Goal: Task Accomplishment & Management: Manage account settings

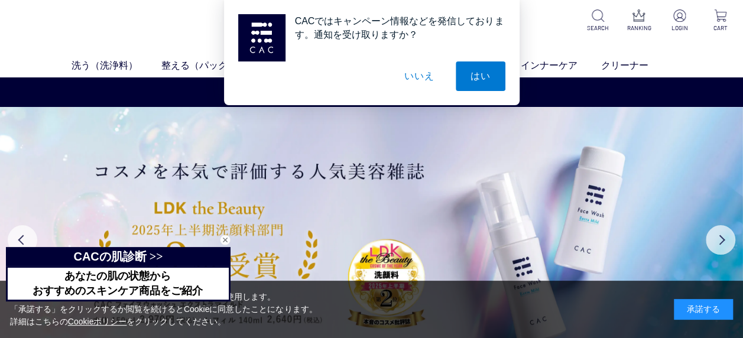
click at [682, 20] on div "CACではキャンペーン情報などを発信しております。通知を受け取りますか？ はい いいえ" at bounding box center [371, 52] width 743 height 105
click at [416, 77] on button "いいえ" at bounding box center [418, 76] width 59 height 30
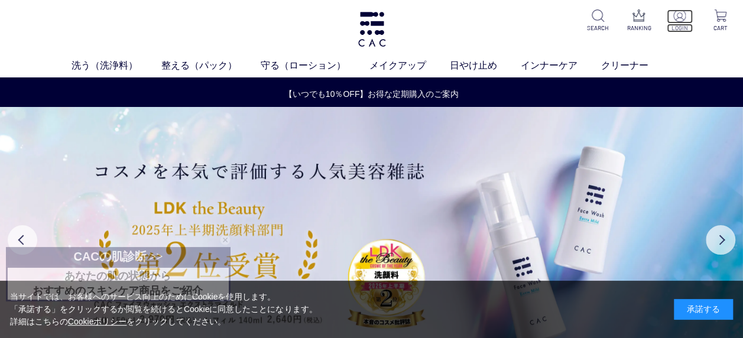
click at [677, 16] on img at bounding box center [679, 15] width 12 height 12
